Goal: Task Accomplishment & Management: Use online tool/utility

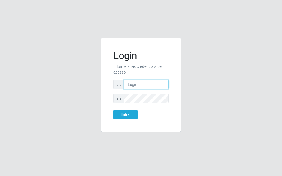
click at [128, 84] on input "text" at bounding box center [146, 85] width 44 height 10
type input "[PERSON_NAME]"
click at [154, 111] on div "Entrar" at bounding box center [140, 115] width 63 height 10
click at [160, 104] on form "Login Informe suas credenciais de acesso [PERSON_NAME] Entrar" at bounding box center [140, 85] width 55 height 70
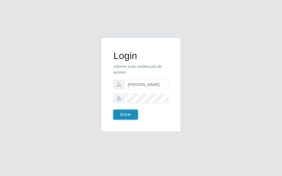
click at [129, 113] on button "Entrar" at bounding box center [125, 115] width 24 height 10
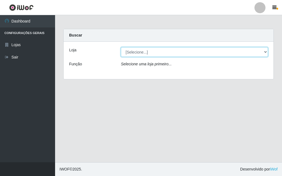
click at [262, 52] on select "[Selecione...] Divino Fogão - [GEOGRAPHIC_DATA]" at bounding box center [194, 52] width 147 height 10
select select "499"
click at [121, 47] on select "[Selecione...] Divino Fogão - [GEOGRAPHIC_DATA]" at bounding box center [194, 52] width 147 height 10
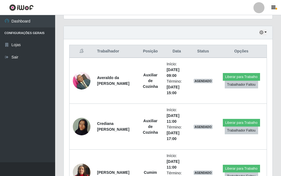
scroll to position [101, 0]
